Goal: Task Accomplishment & Management: Manage account settings

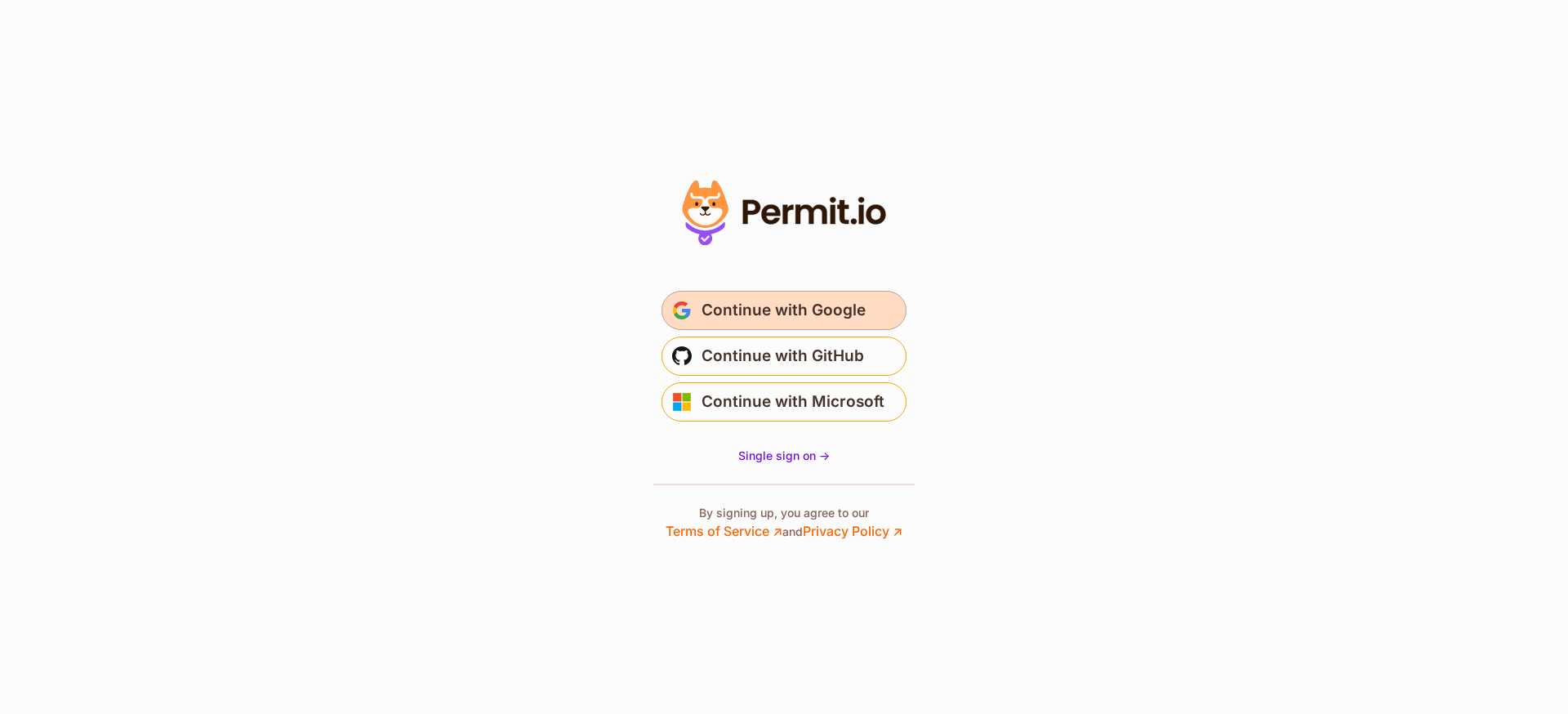
click at [847, 300] on span "Continue with Google" at bounding box center [783, 310] width 164 height 26
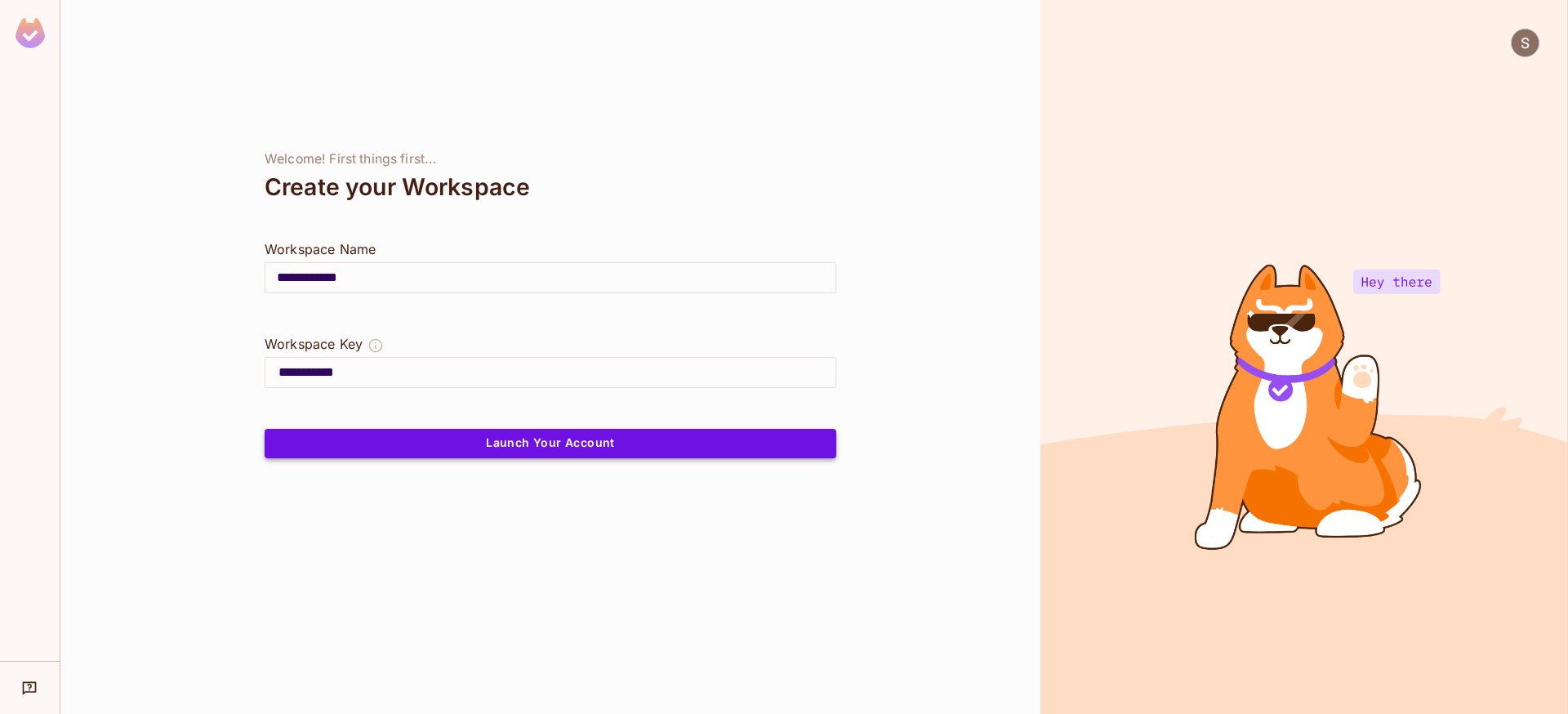
click at [533, 448] on button "Launch Your Account" at bounding box center [550, 443] width 572 height 30
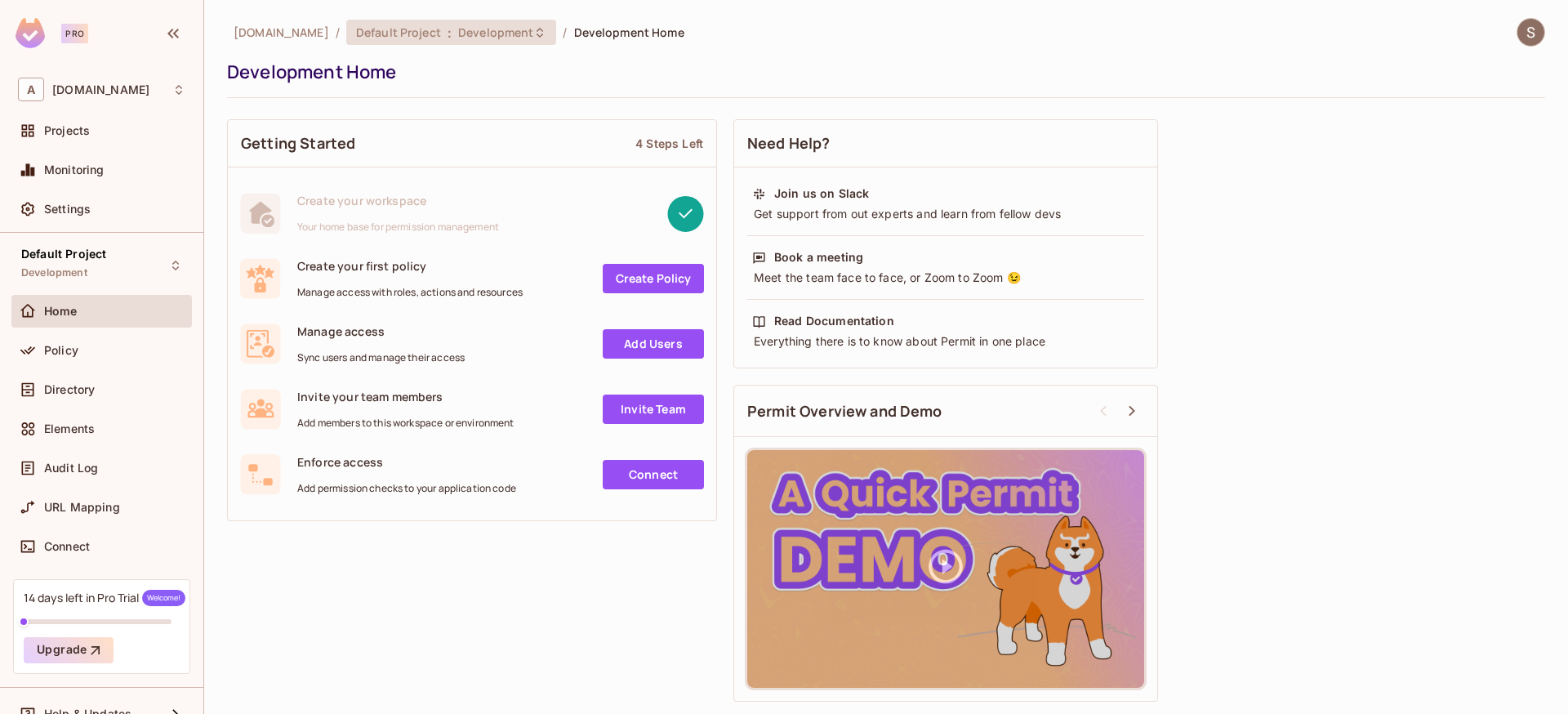
click at [488, 34] on span "Development" at bounding box center [496, 31] width 75 height 15
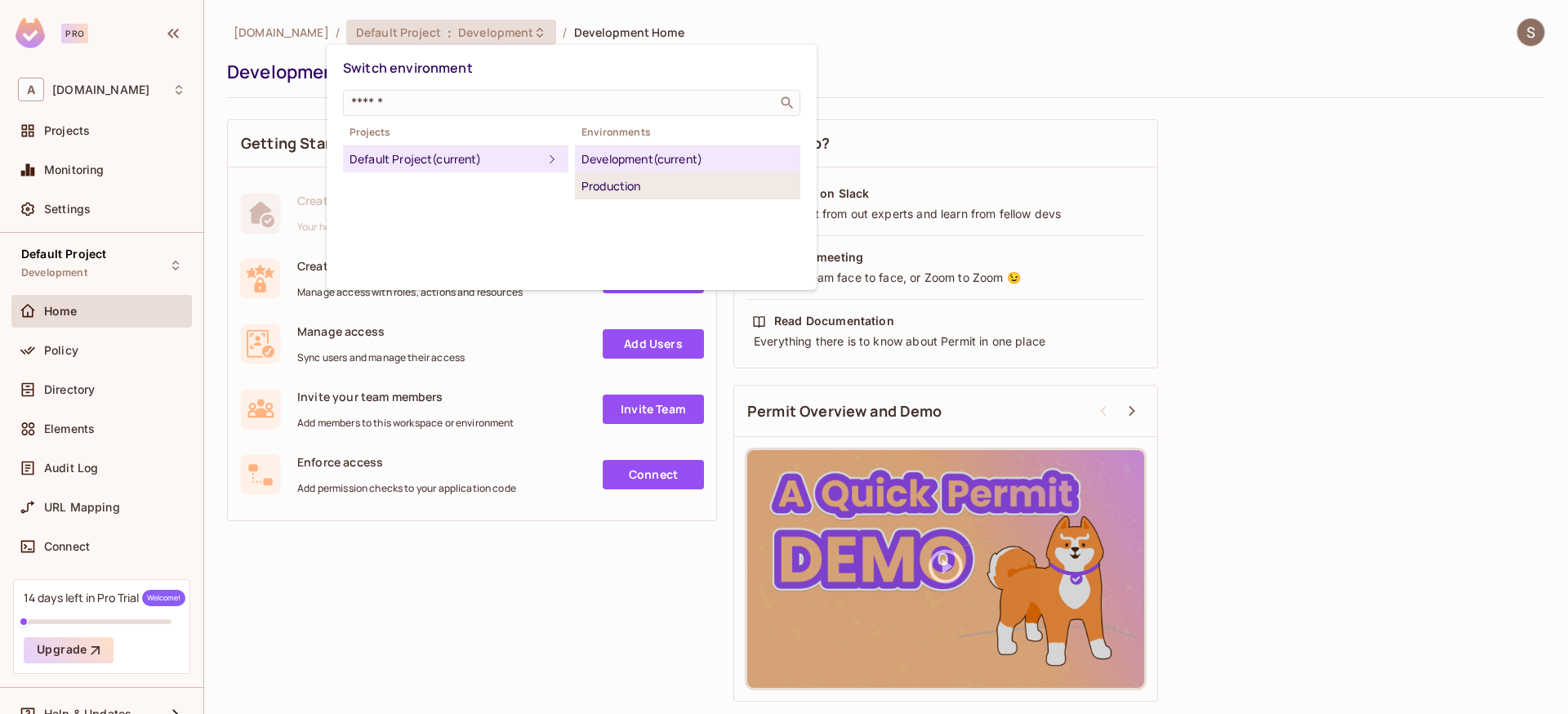
click at [631, 194] on div "Production" at bounding box center [687, 187] width 212 height 20
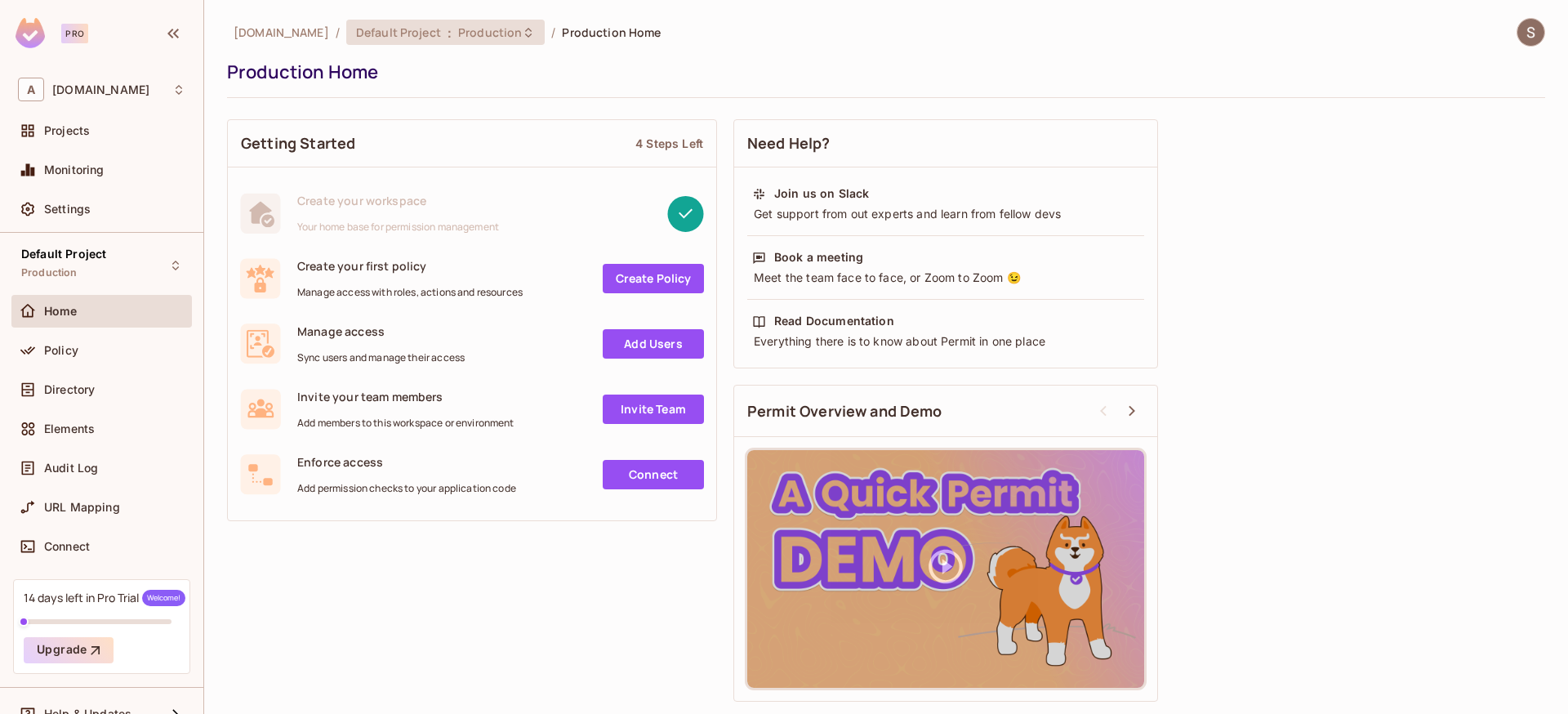
click at [458, 39] on span "Production" at bounding box center [489, 31] width 64 height 15
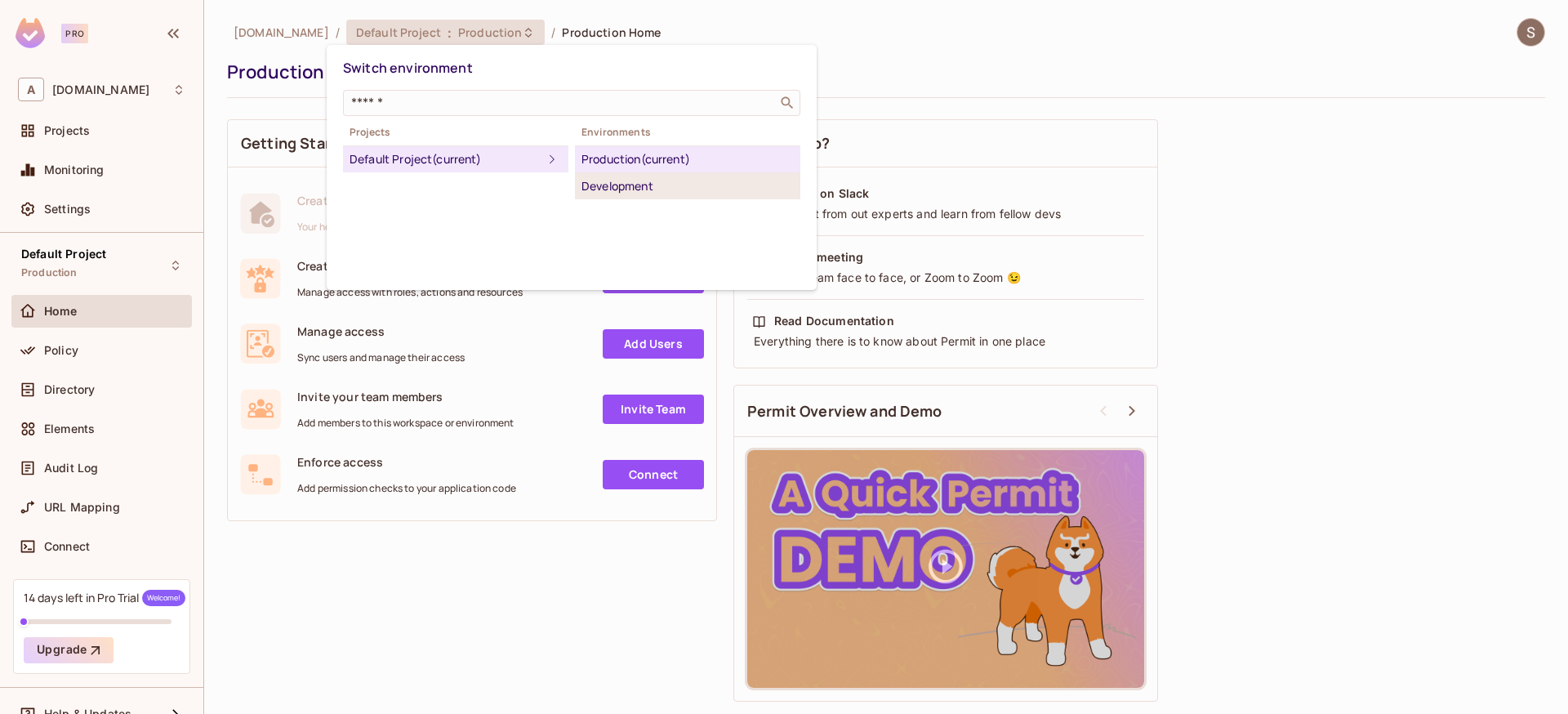
click at [668, 178] on div "Development" at bounding box center [687, 187] width 212 height 20
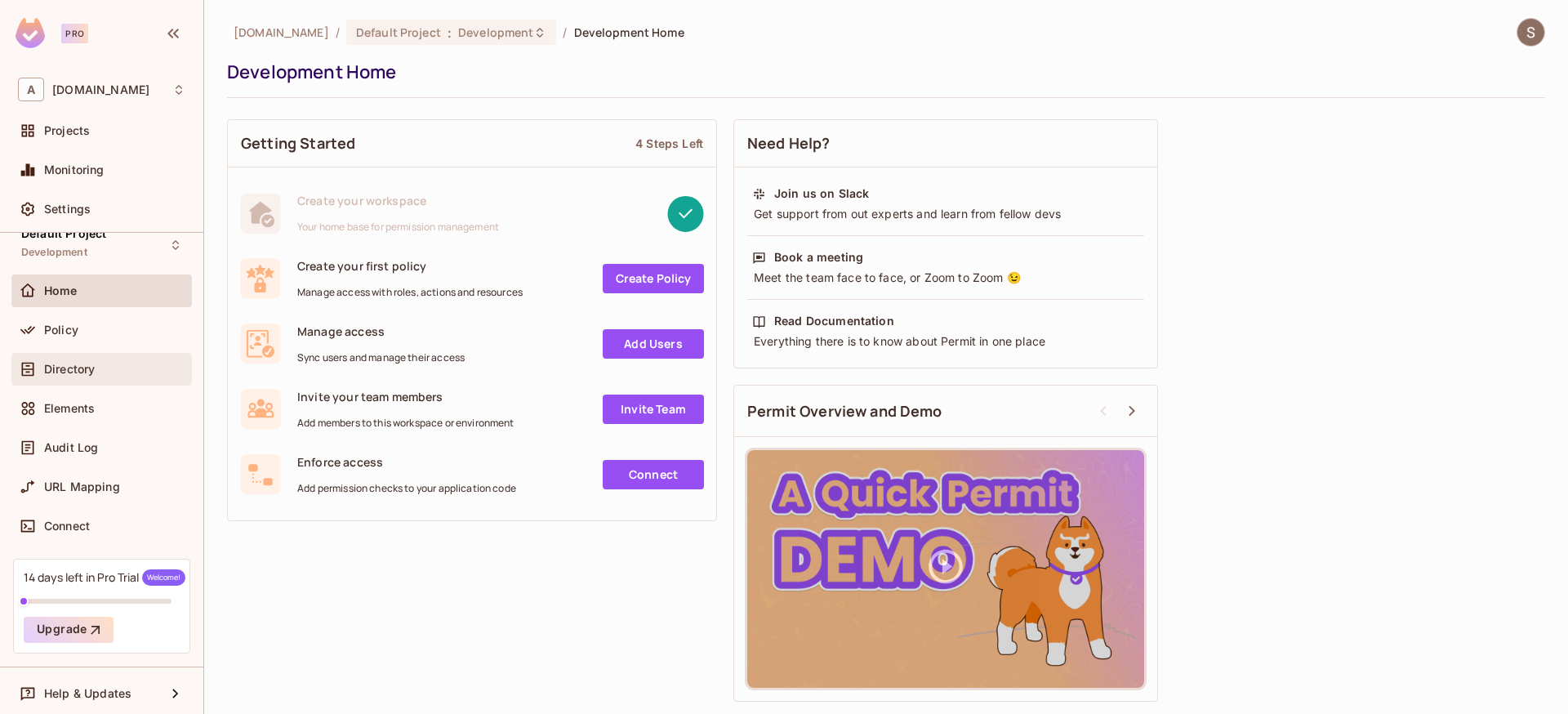
scroll to position [25, 0]
click at [90, 579] on div "14 days left in Pro Trial Welcome!" at bounding box center [104, 572] width 161 height 16
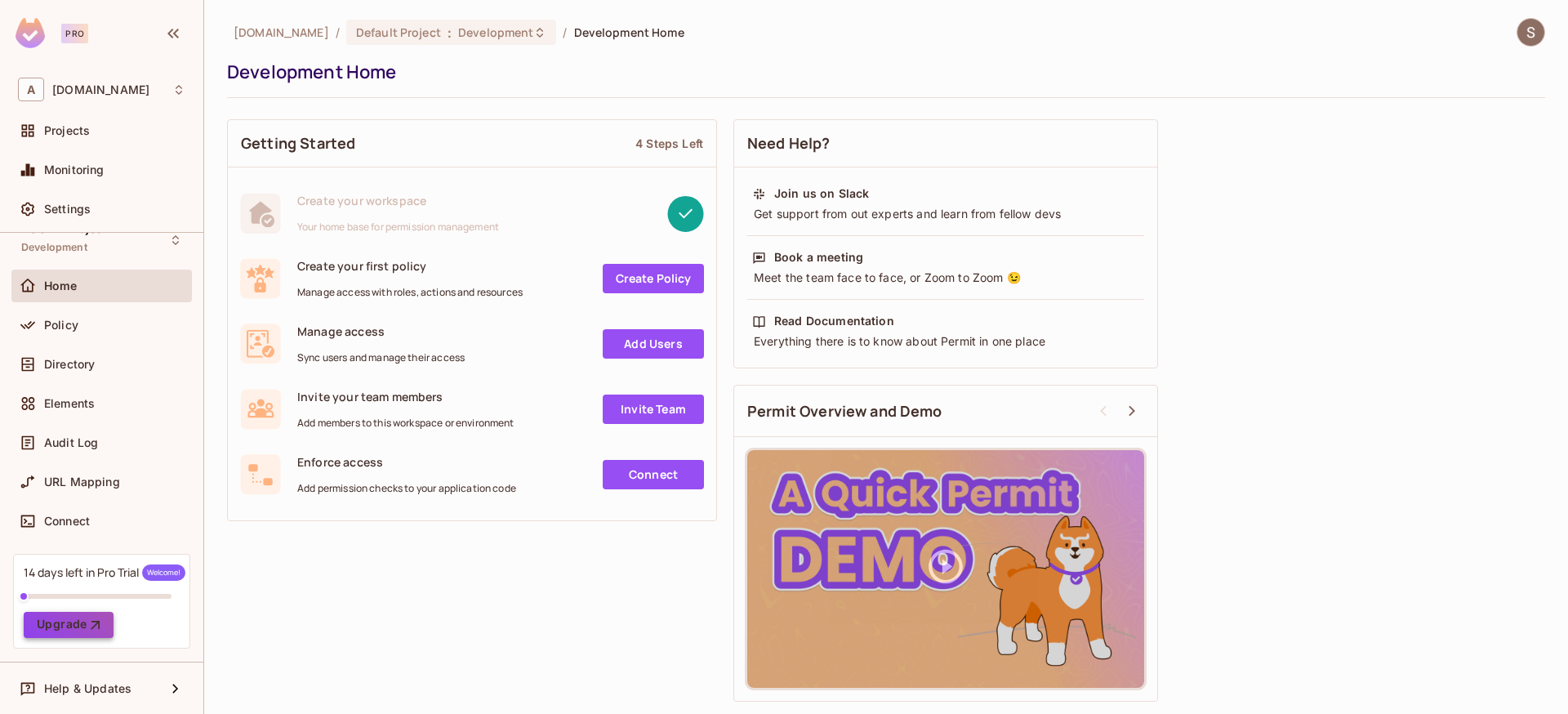
click at [80, 630] on button "Upgrade" at bounding box center [68, 624] width 90 height 26
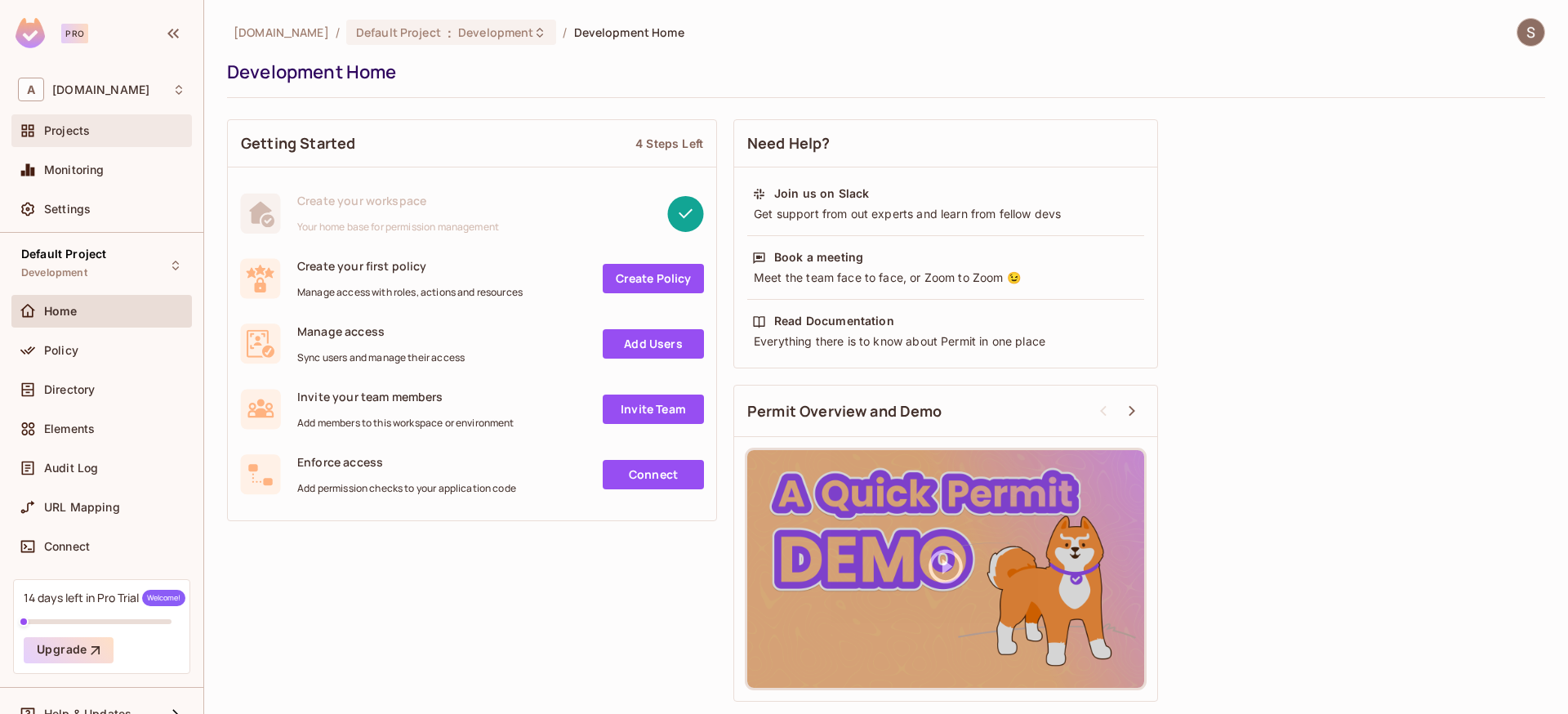
click at [112, 136] on div "Projects" at bounding box center [115, 130] width 142 height 13
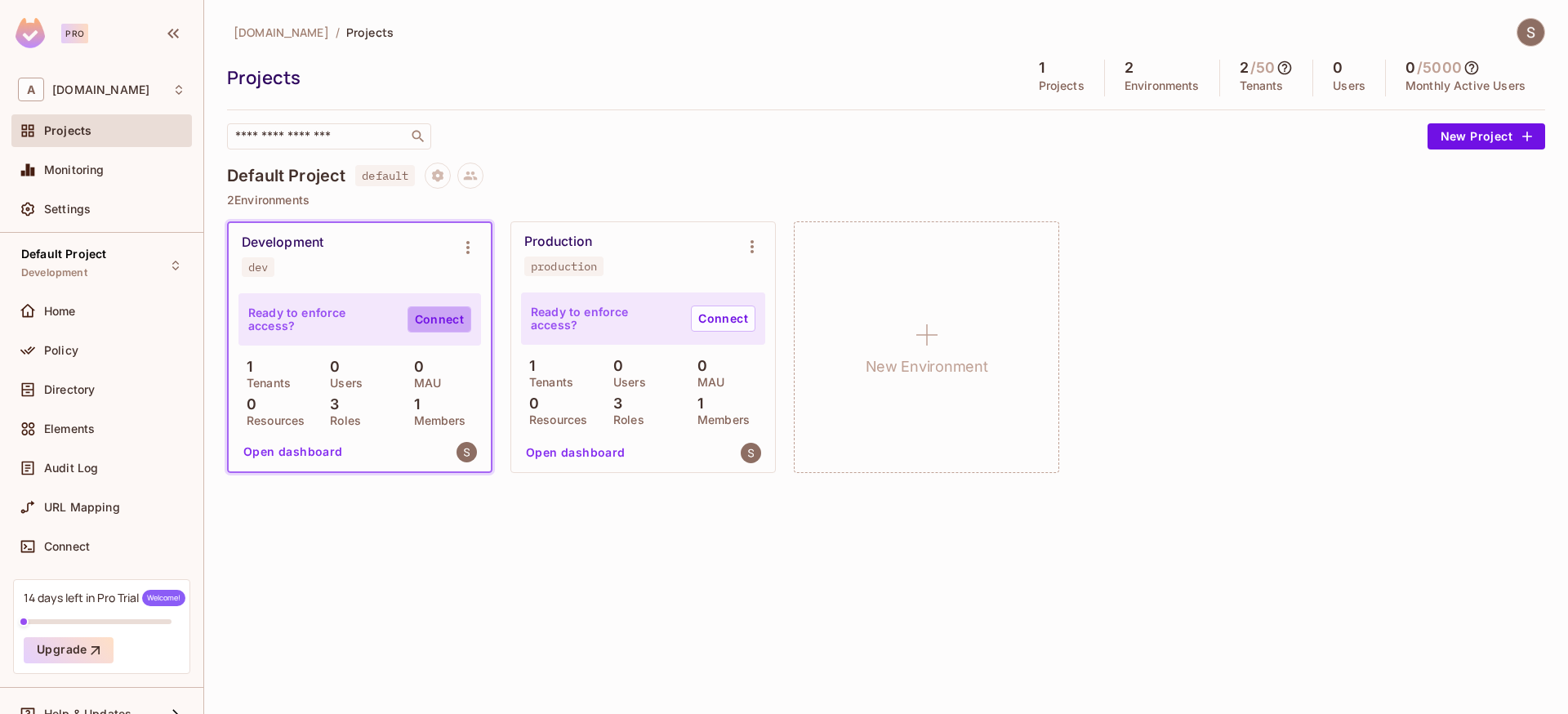
click at [423, 323] on link "Connect" at bounding box center [438, 319] width 64 height 26
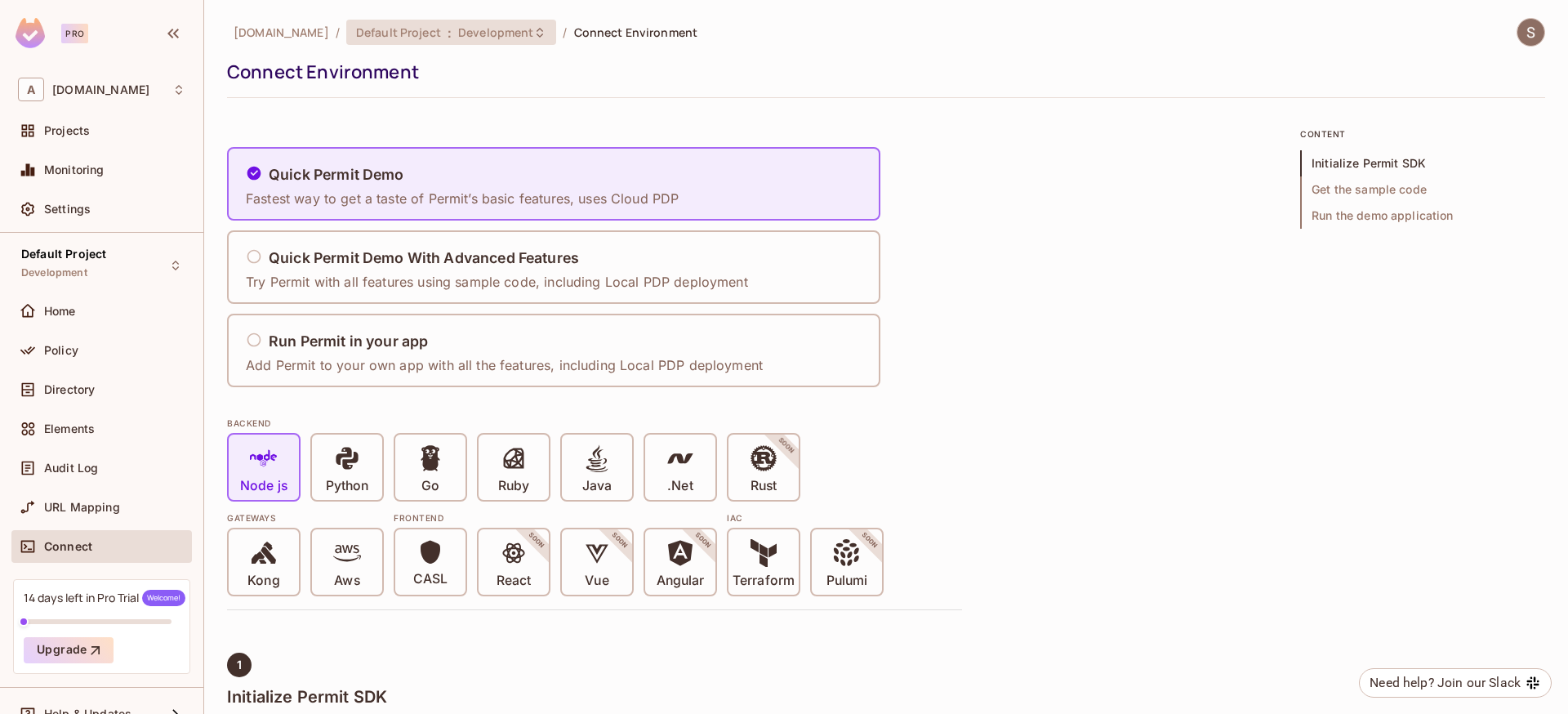
click at [507, 27] on span "Development" at bounding box center [496, 31] width 75 height 15
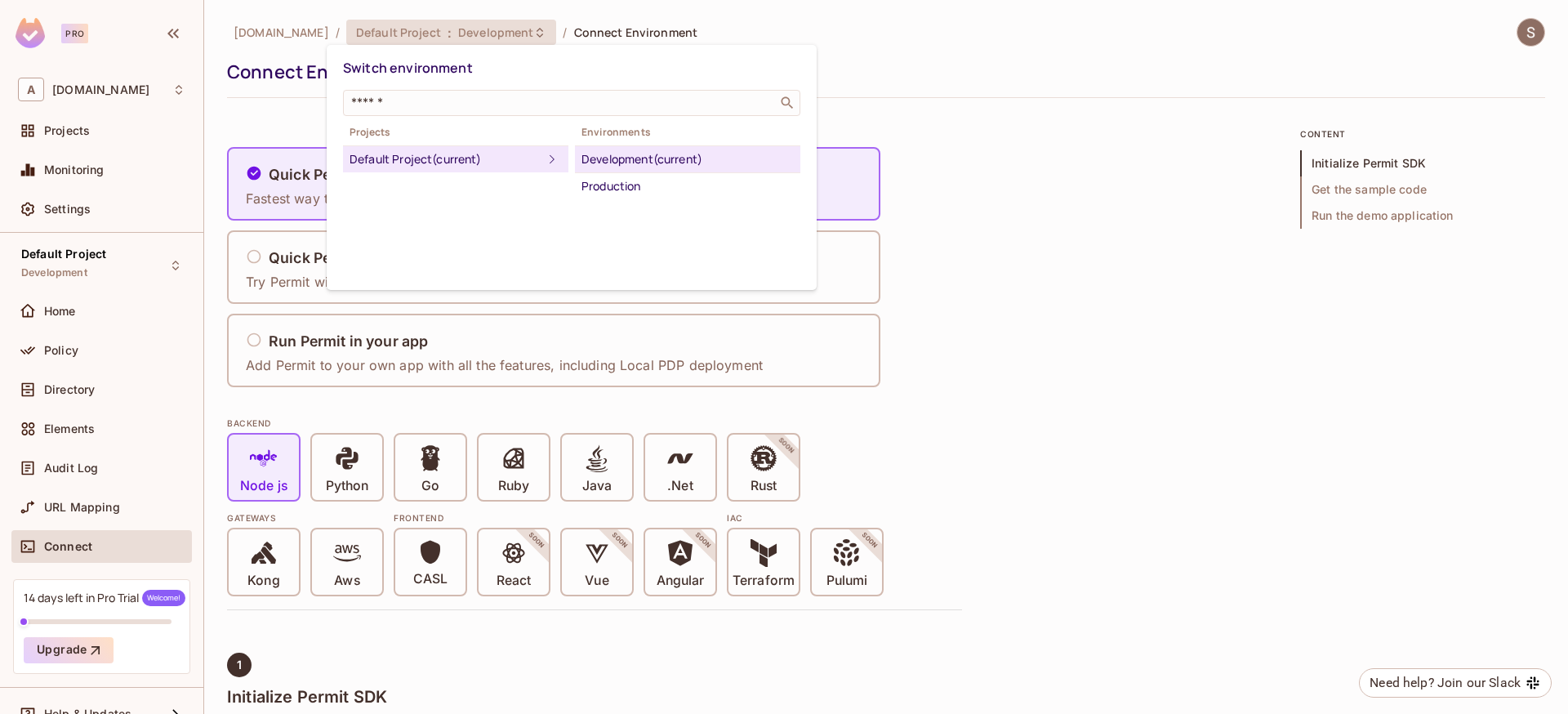
click at [84, 135] on div at bounding box center [784, 357] width 1568 height 714
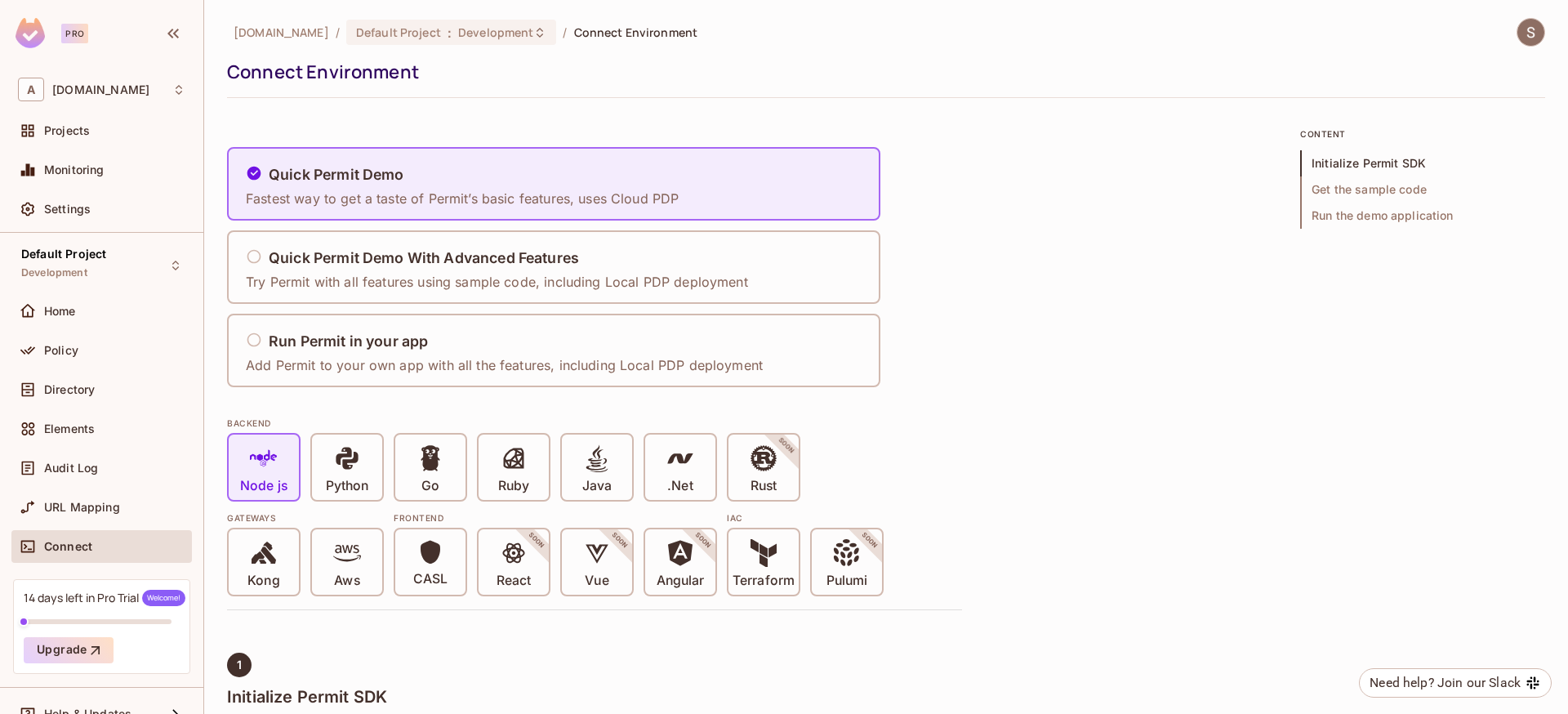
click at [84, 135] on div "Switch environment ​ Projects Default Project (current) Environments Developmen…" at bounding box center [784, 357] width 1568 height 714
click at [87, 126] on span "Projects" at bounding box center [66, 130] width 46 height 13
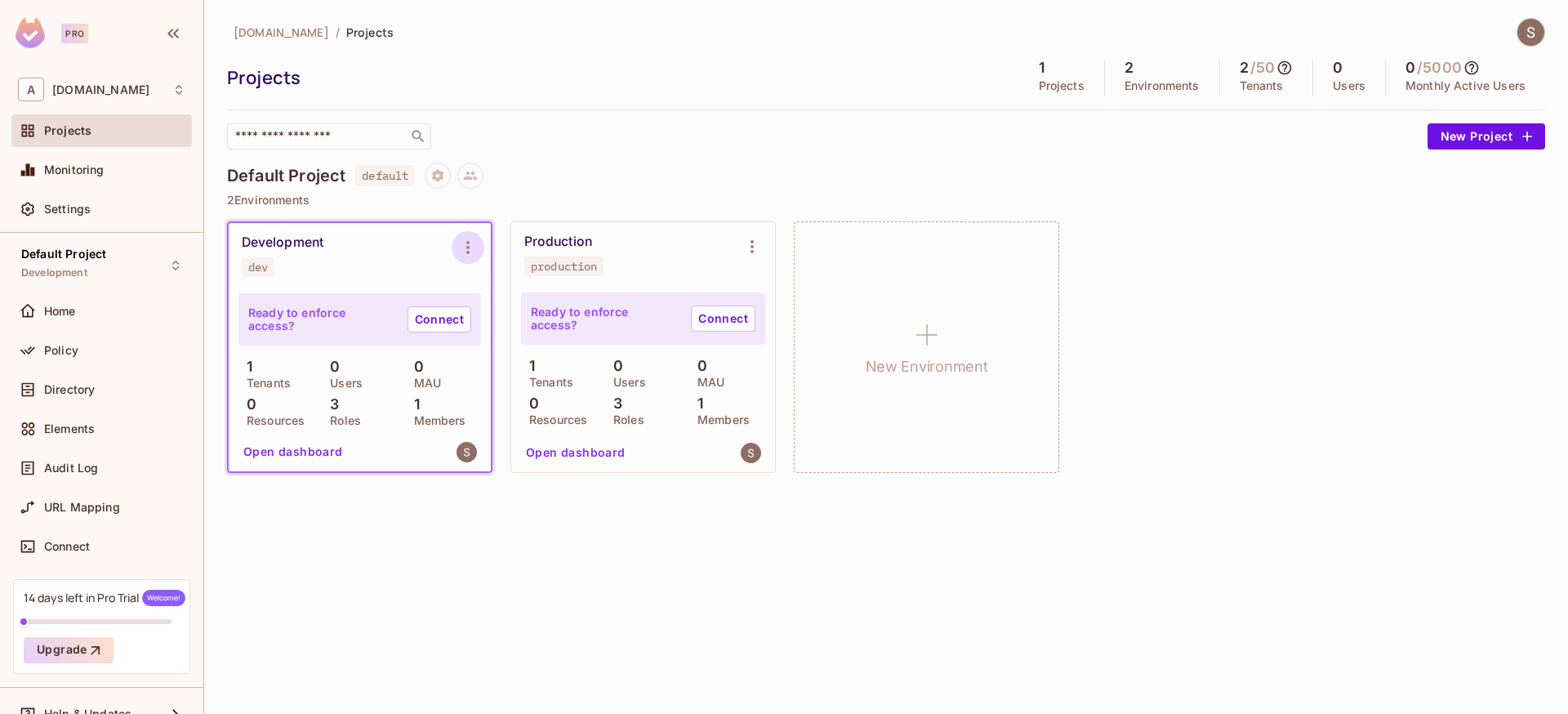
click at [468, 247] on icon "Environment settings" at bounding box center [468, 248] width 4 height 13
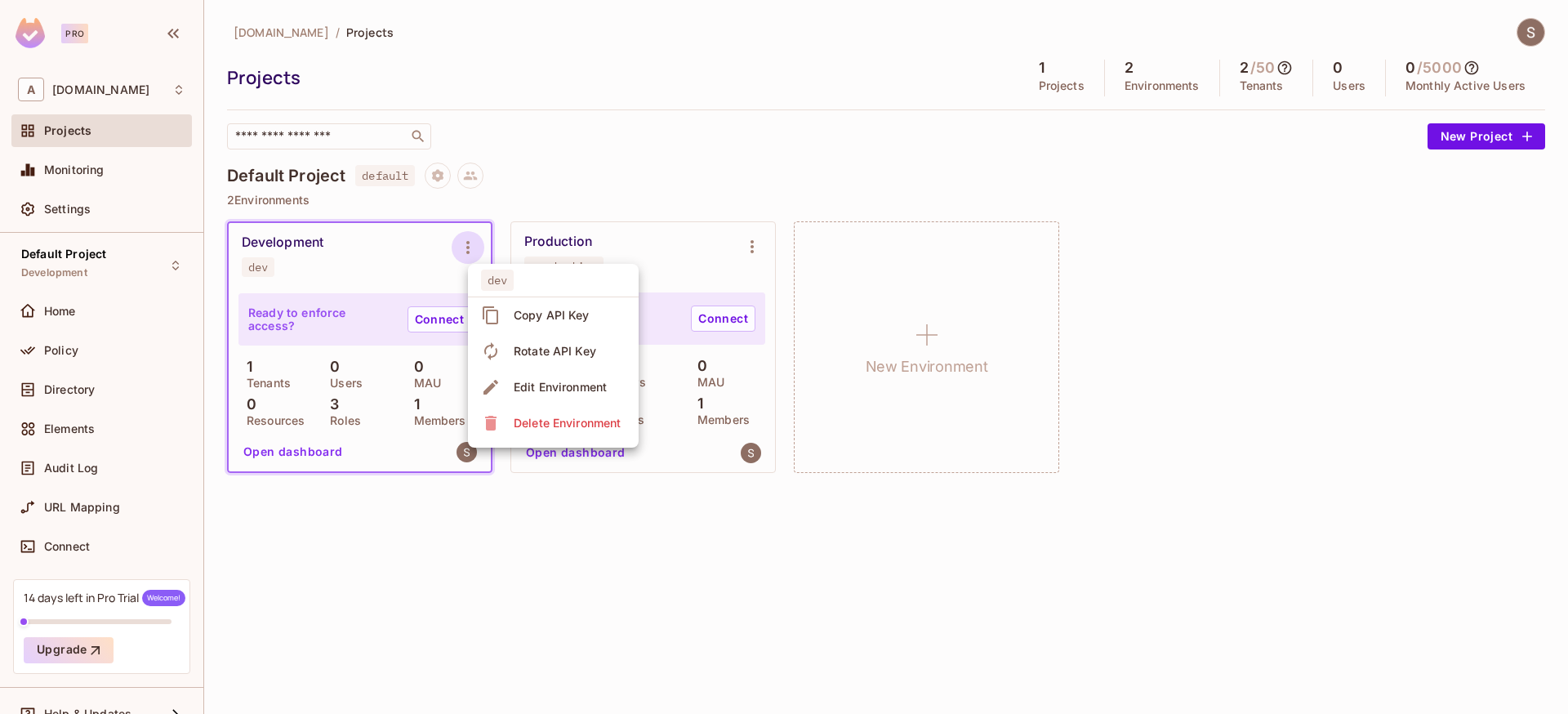
click at [612, 521] on div at bounding box center [784, 357] width 1568 height 714
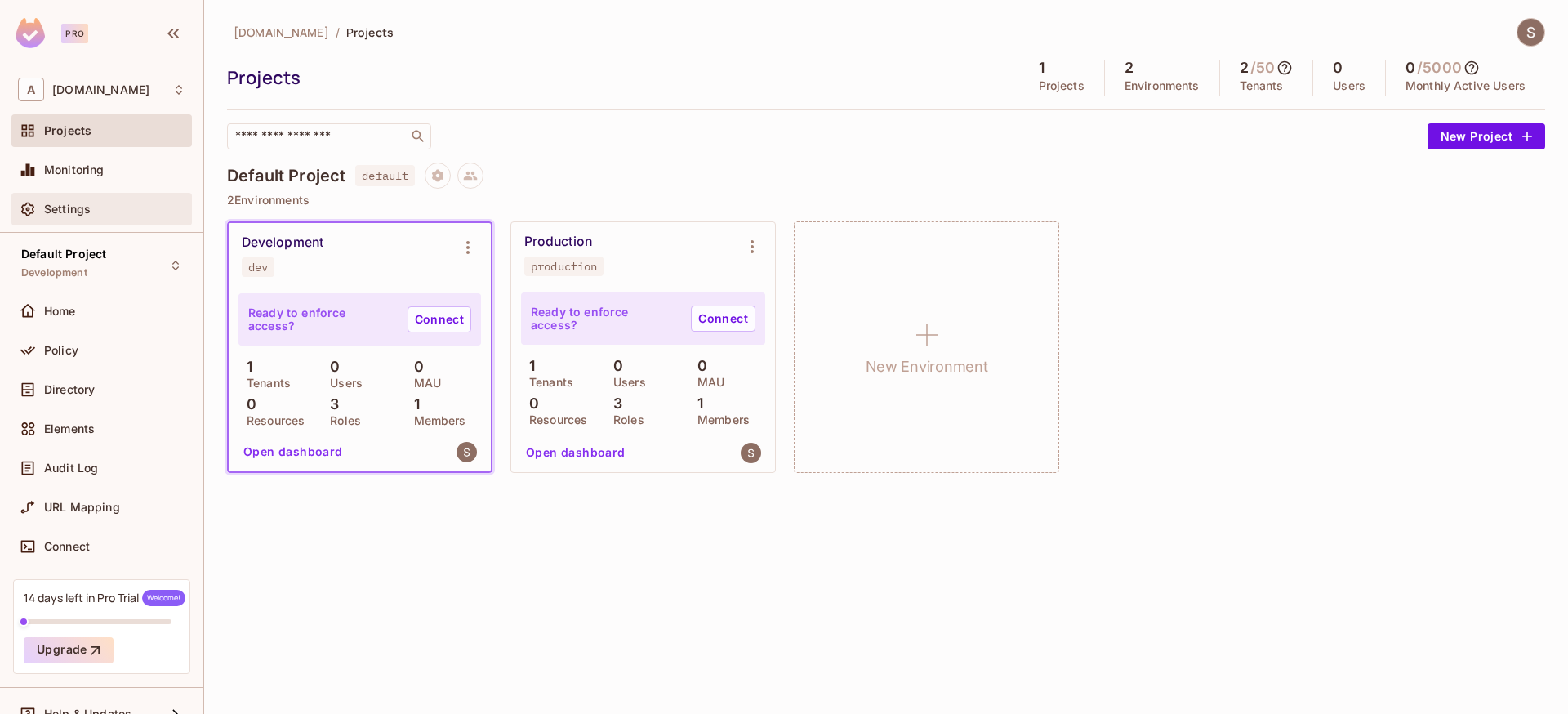
click at [80, 221] on div "Settings" at bounding box center [101, 209] width 180 height 32
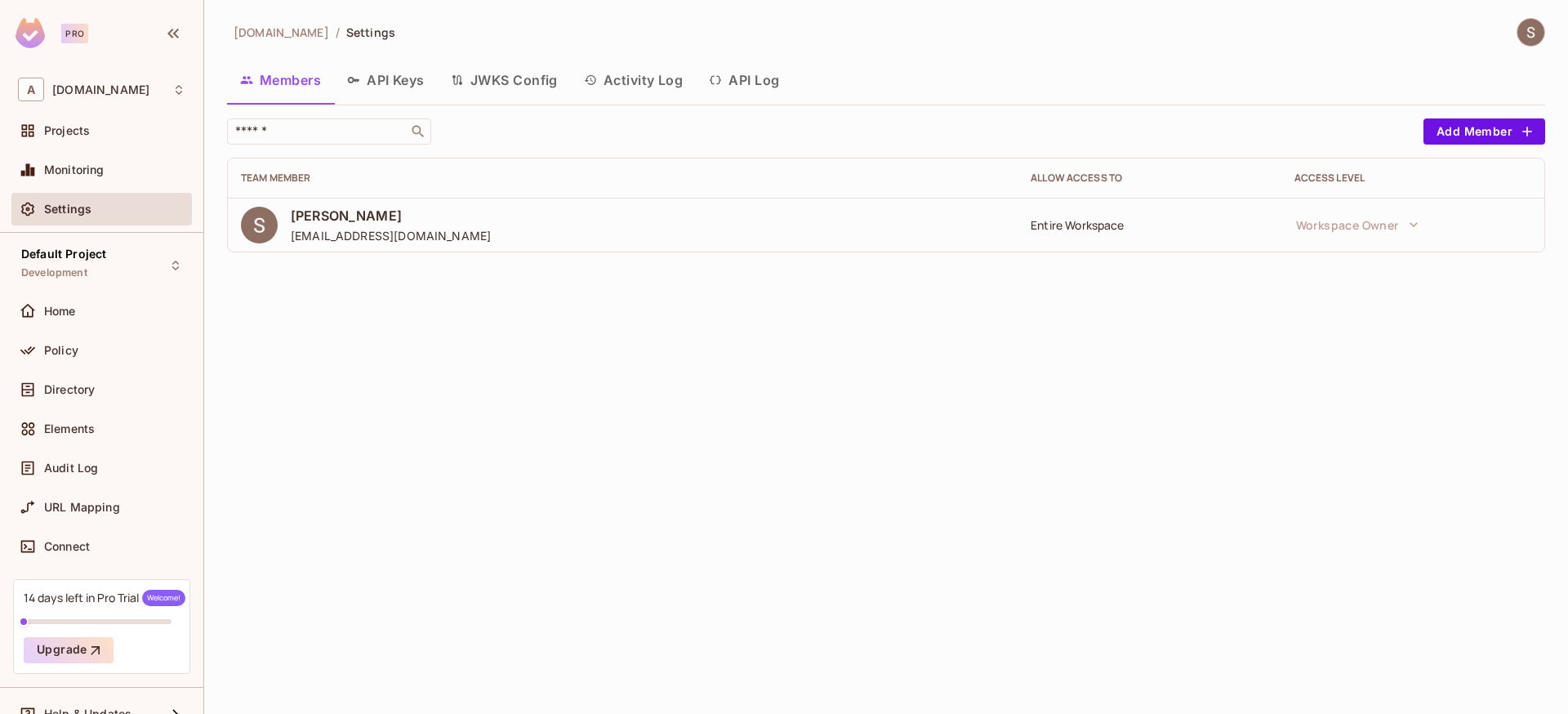
click at [420, 71] on button "API Keys" at bounding box center [386, 80] width 104 height 41
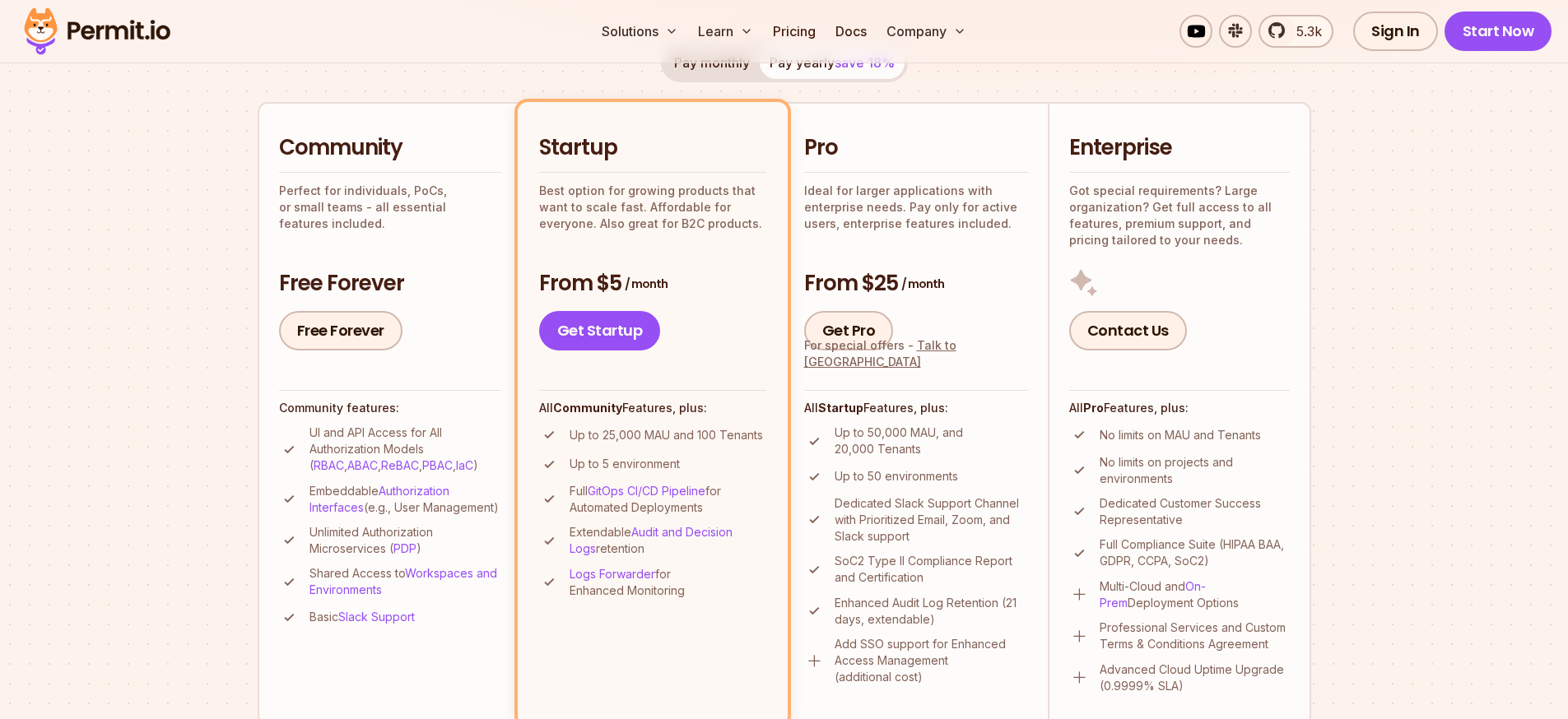
scroll to position [296, 0]
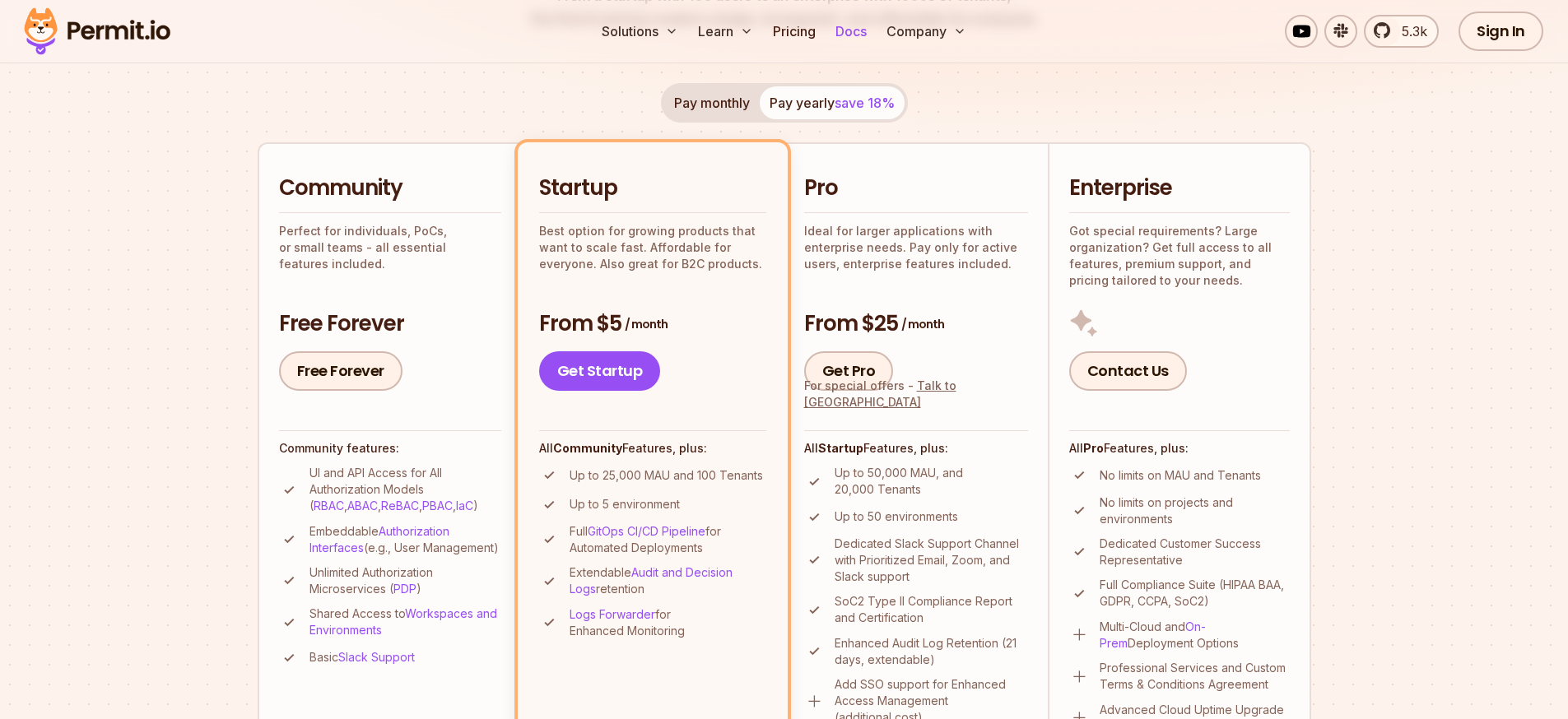
click at [863, 29] on link "Docs" at bounding box center [850, 31] width 44 height 33
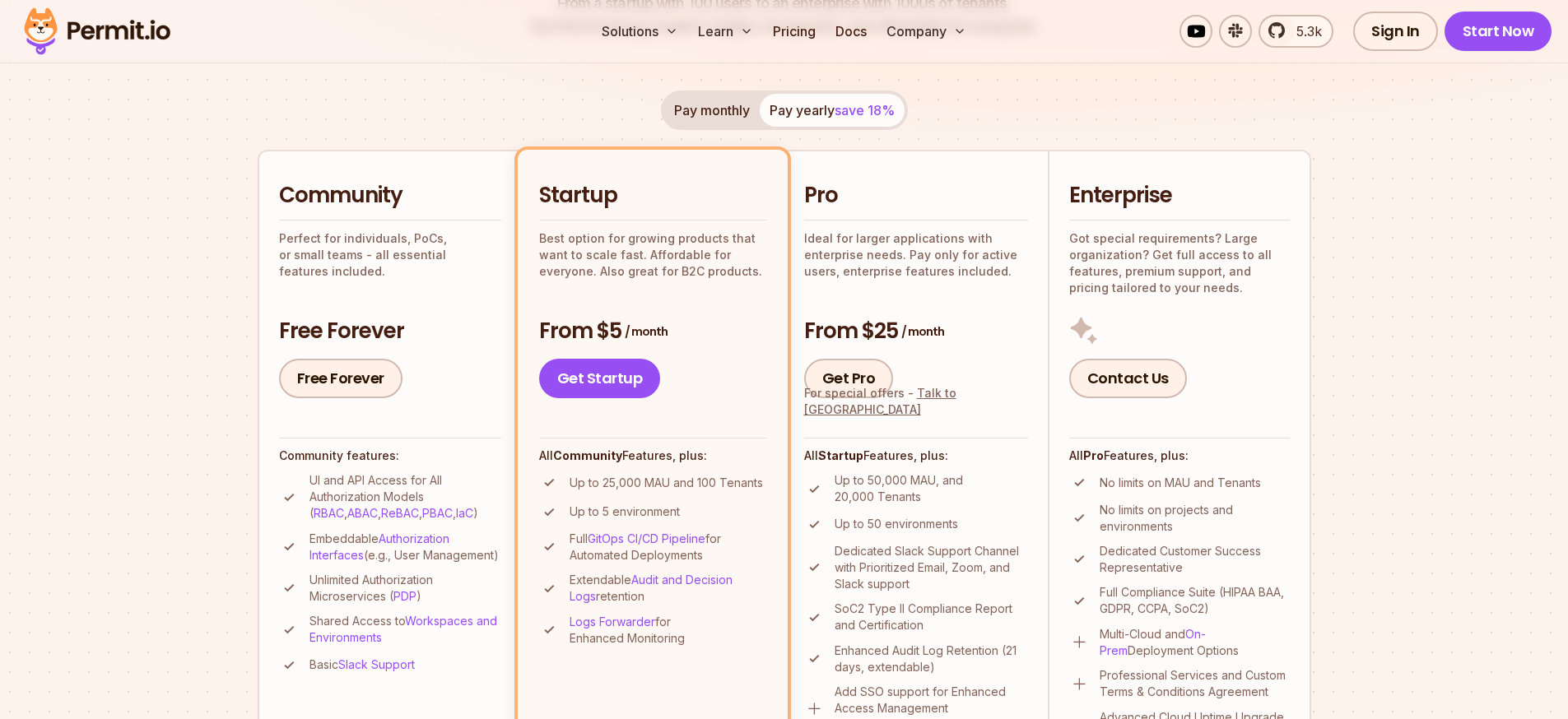
scroll to position [148, 0]
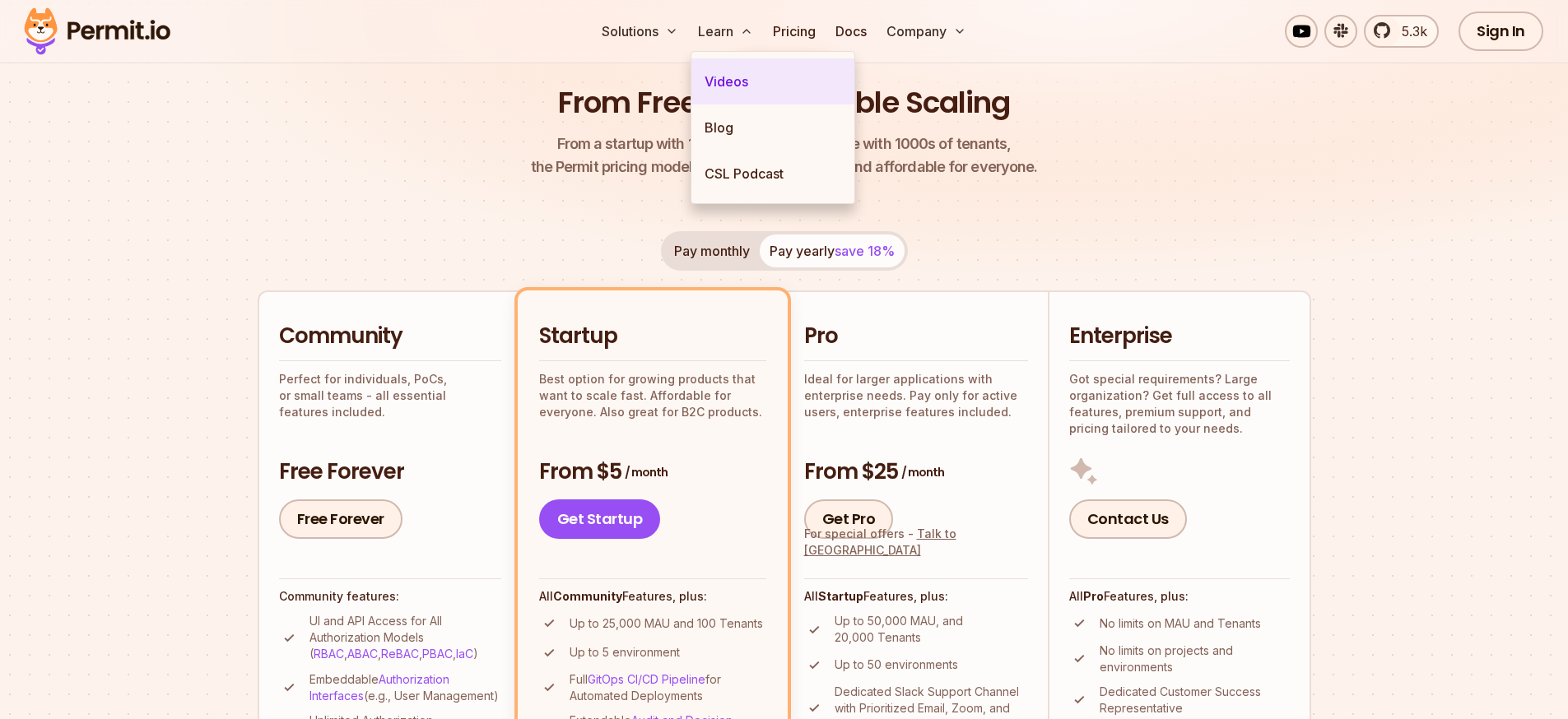
click at [753, 89] on link "Videos" at bounding box center [773, 81] width 163 height 46
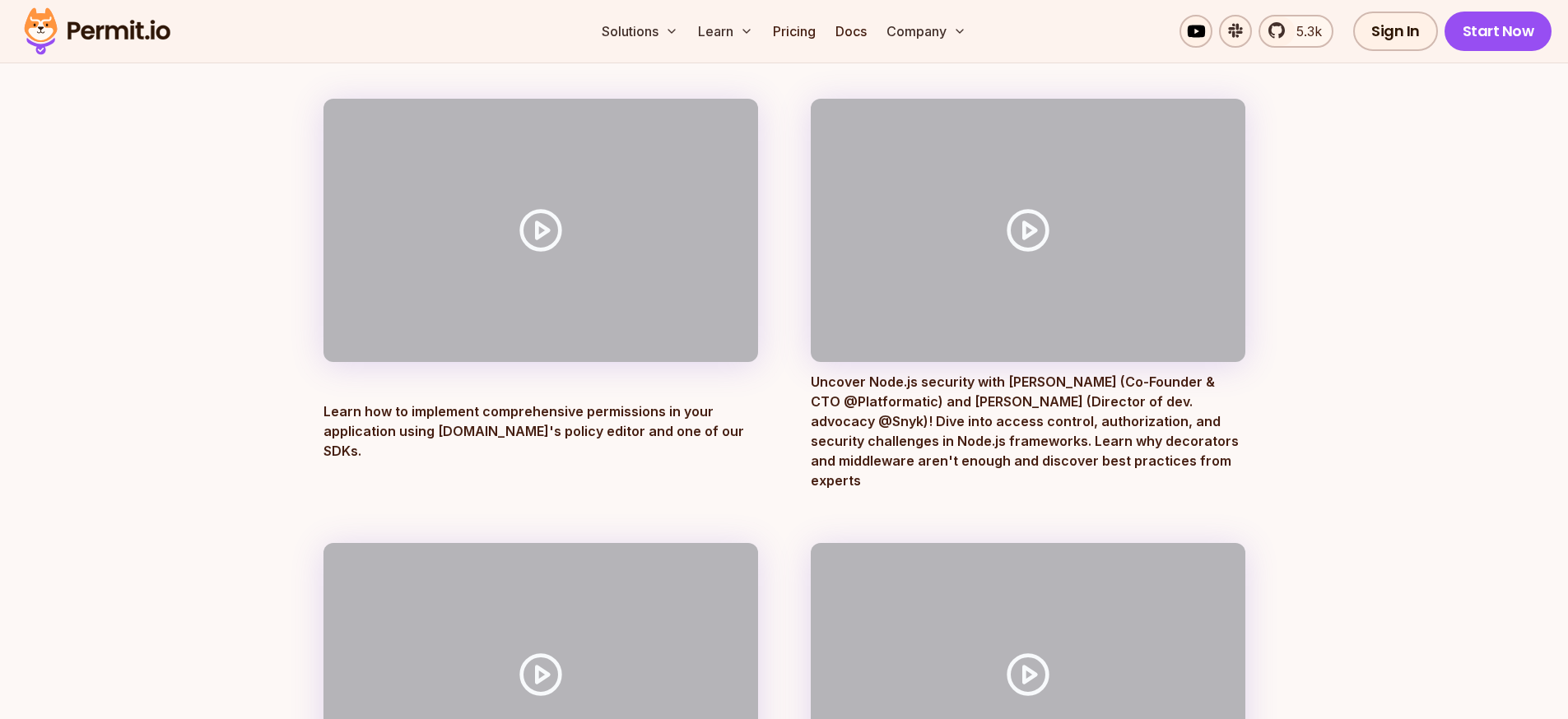
scroll to position [1037, 0]
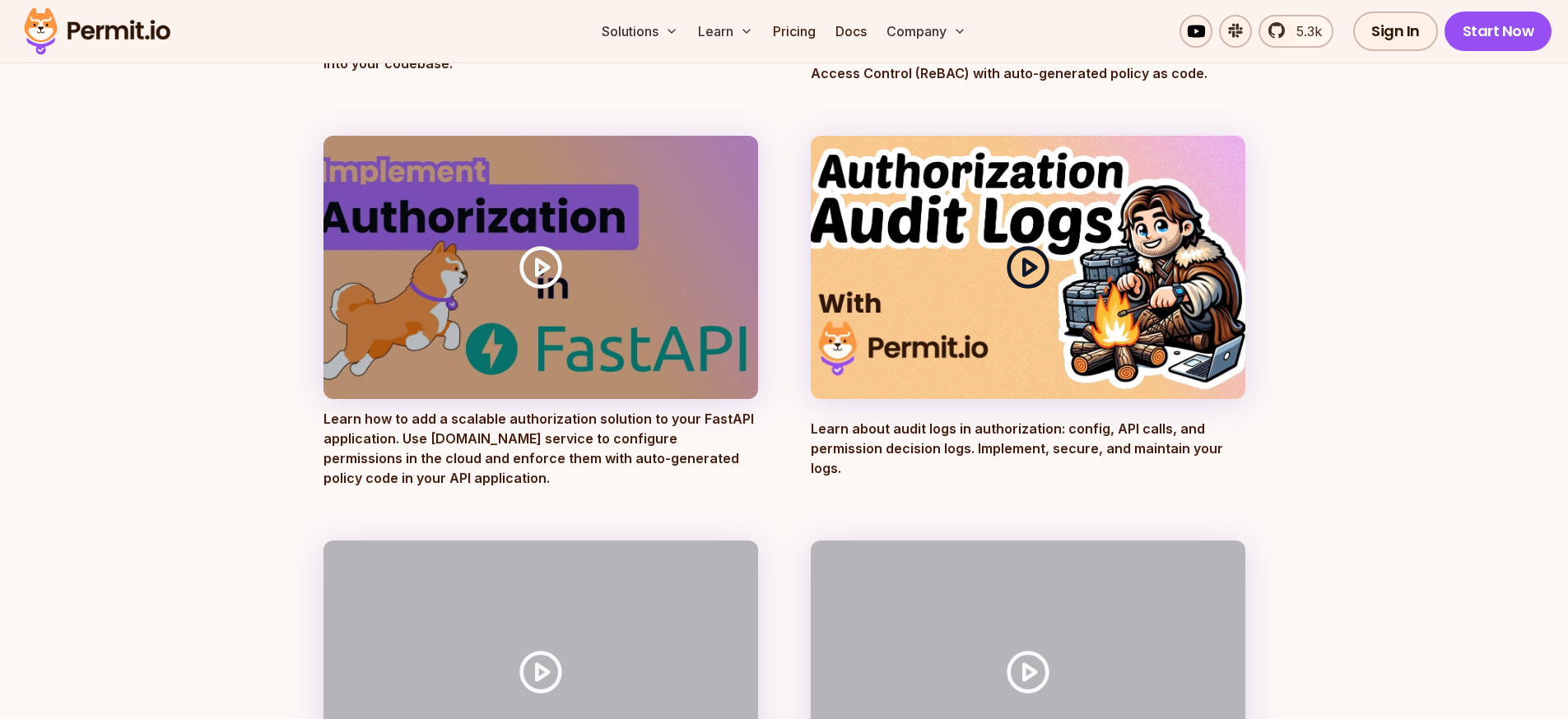
scroll to position [741, 0]
